Goal: Obtain resource: Download file/media

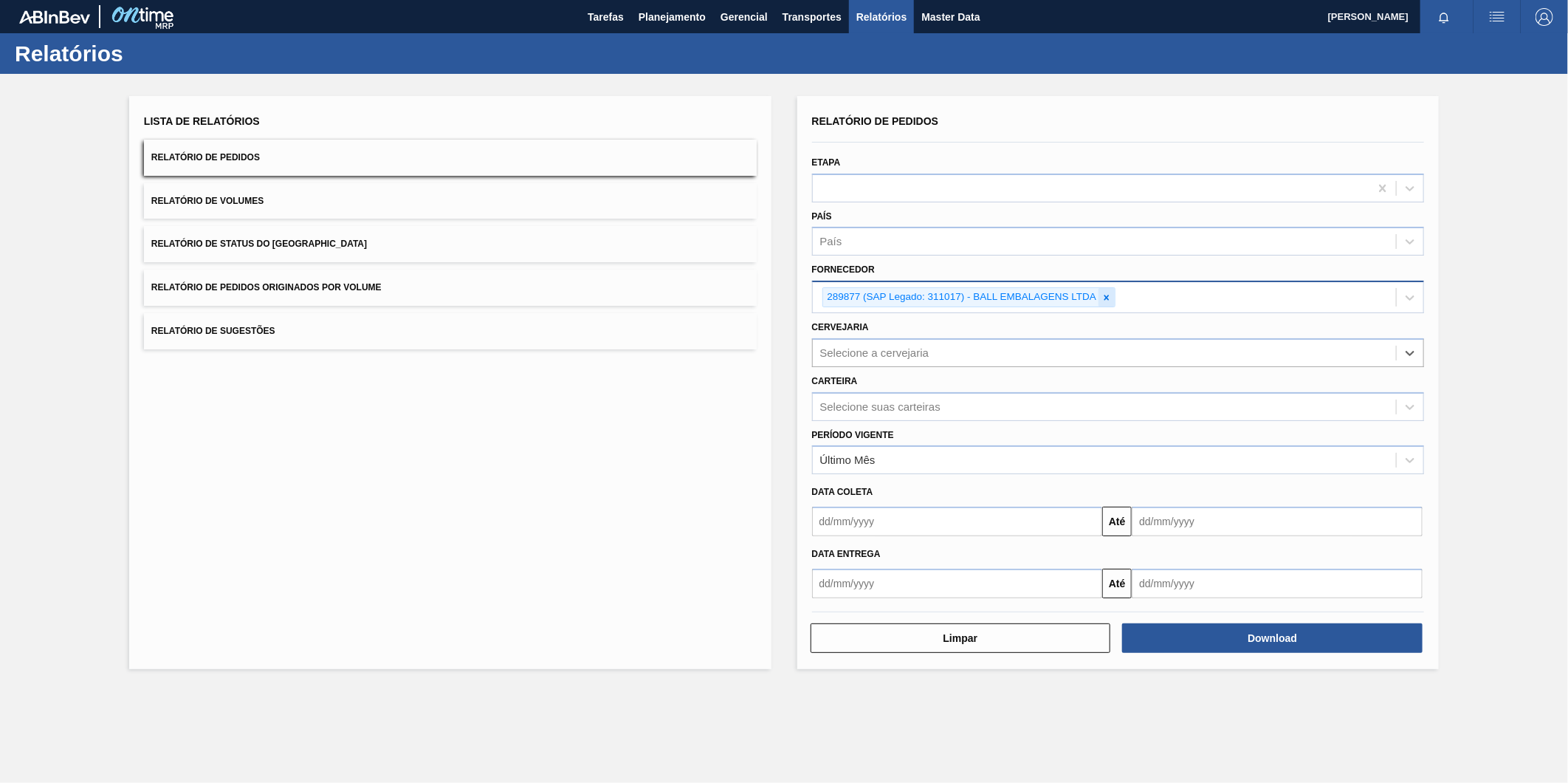
click at [1109, 292] on icon at bounding box center [1106, 297] width 10 height 10
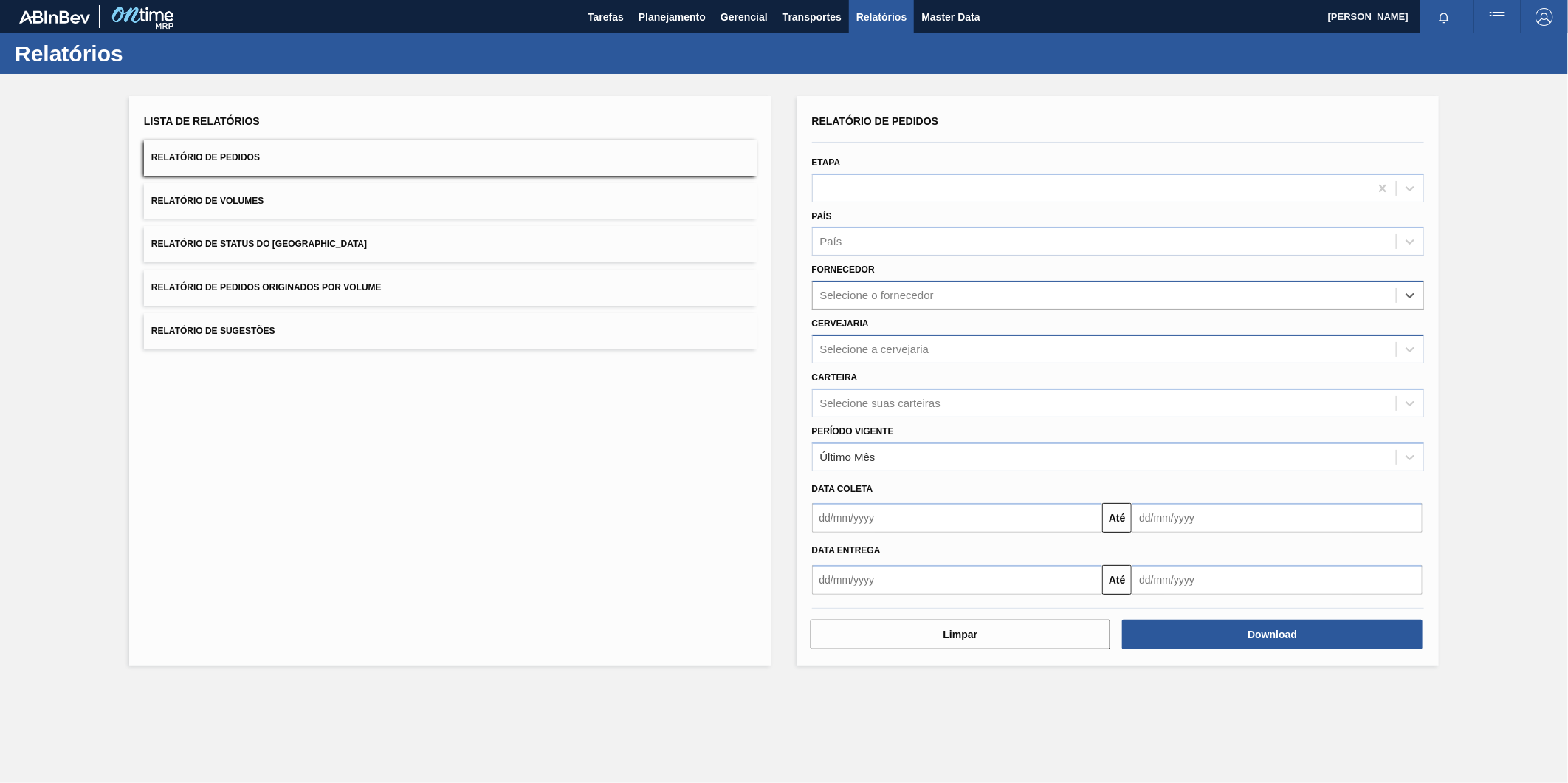
click at [987, 338] on div "Selecione a cervejaria" at bounding box center [1105, 349] width 584 height 21
click at [978, 344] on div "Selecione a cervejaria" at bounding box center [1105, 349] width 584 height 21
click at [920, 281] on div "Selecione o fornecedor" at bounding box center [1118, 296] width 612 height 29
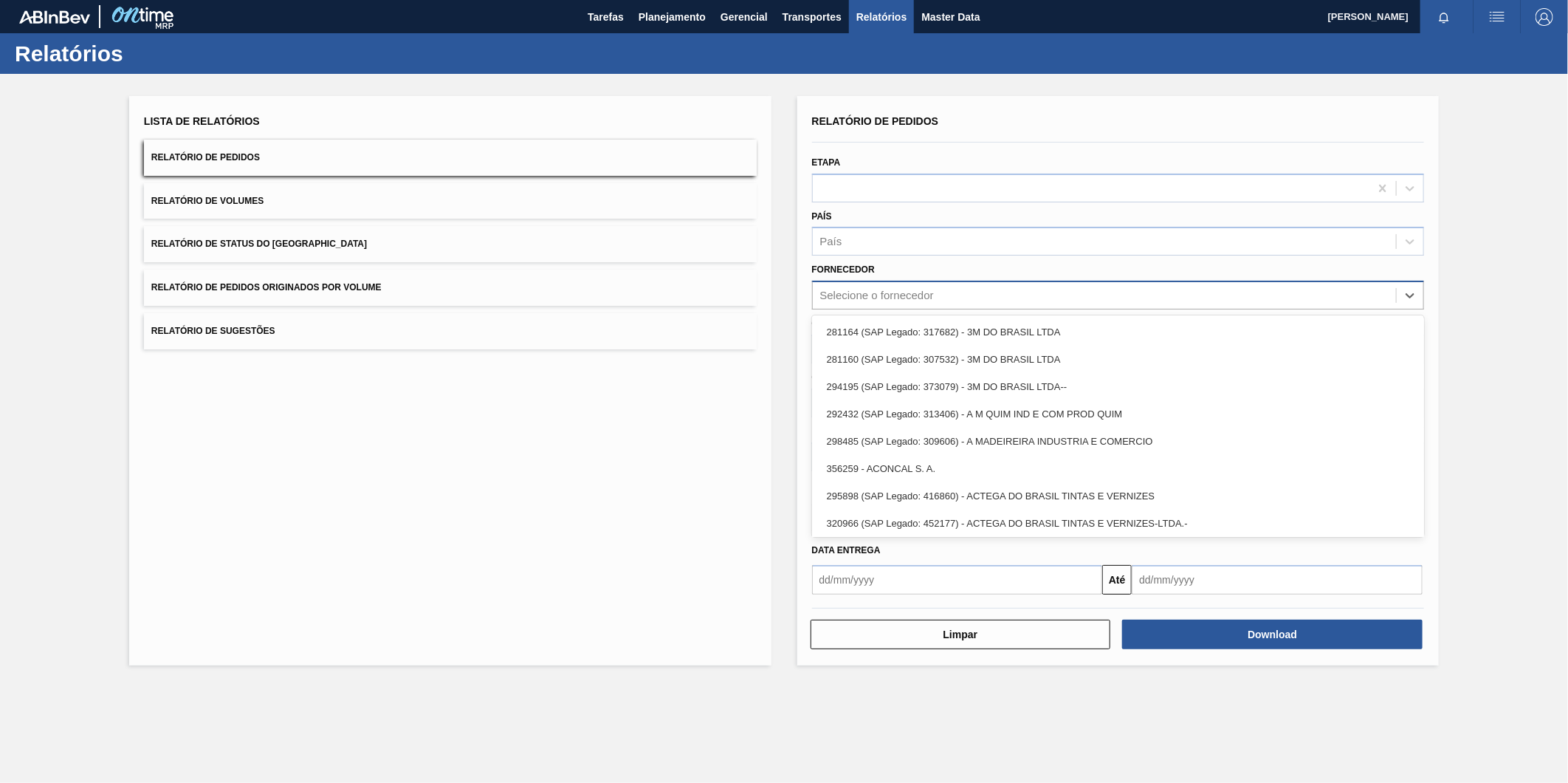
paste input "280389"
type input "280389"
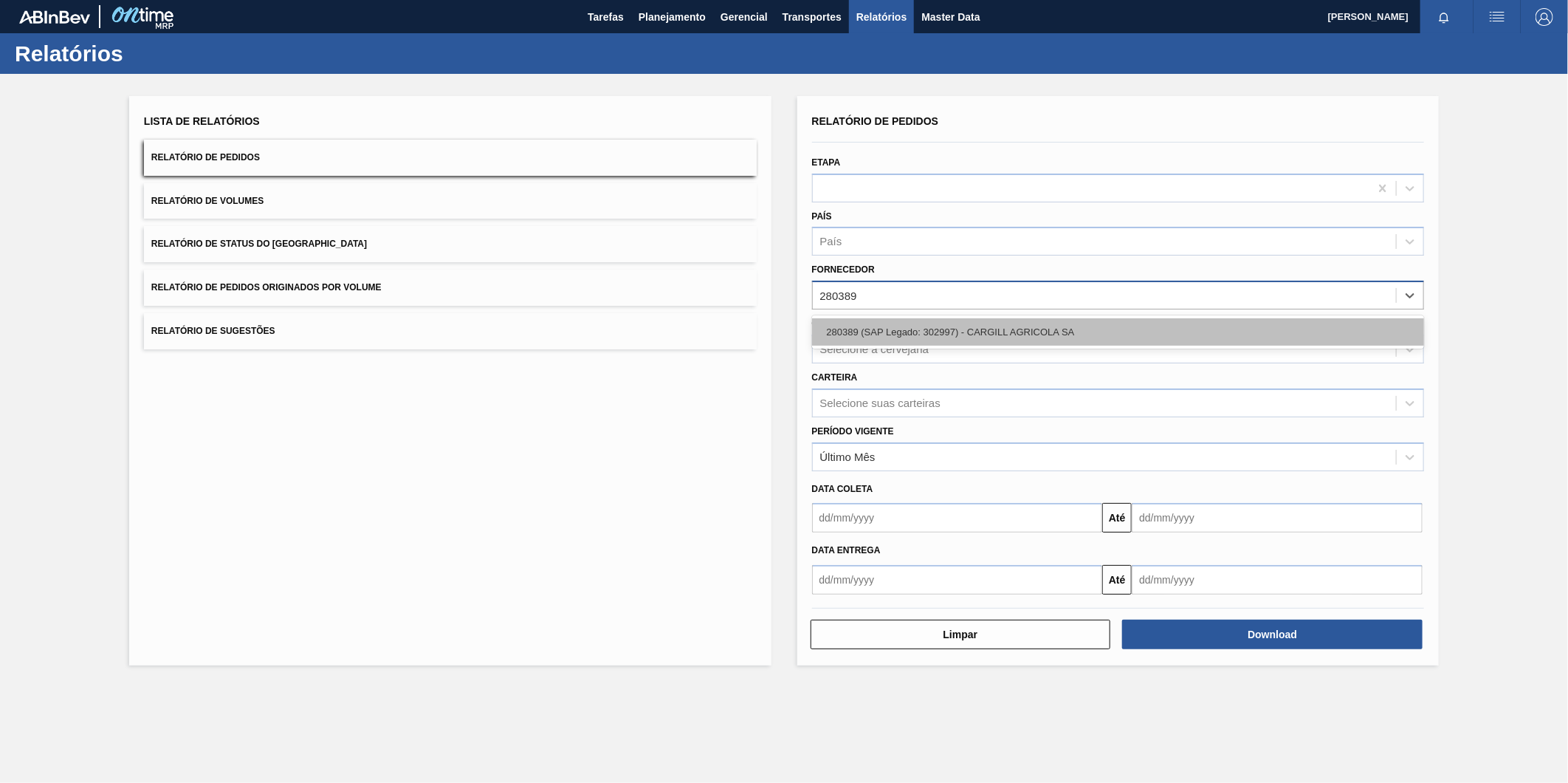
click at [880, 325] on div "280389 (SAP Legado: 302997) - CARGILL AGRICOLA SA" at bounding box center [1118, 332] width 612 height 27
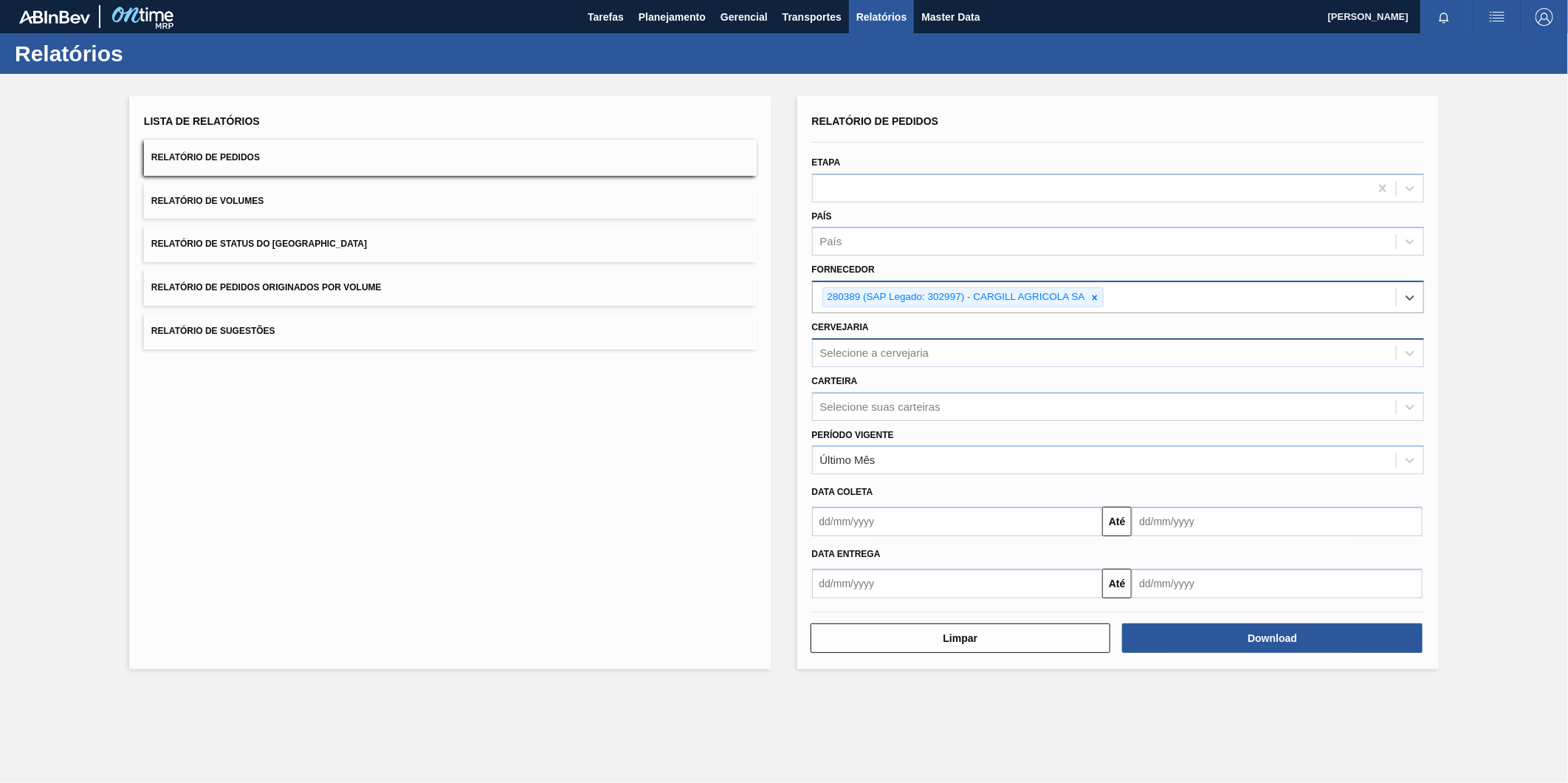
click at [885, 342] on div "Selecione a cervejaria" at bounding box center [1105, 352] width 584 height 21
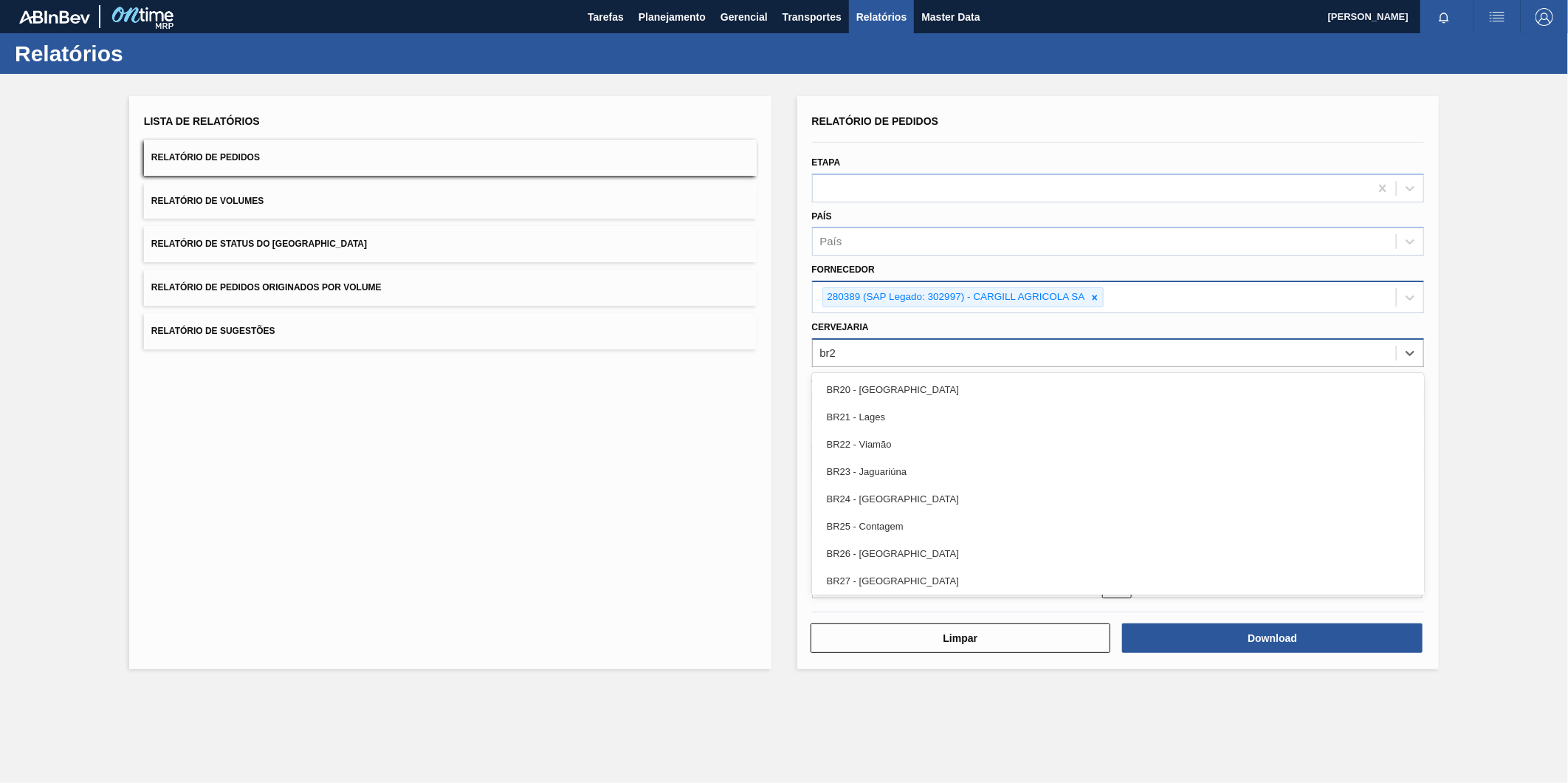
type input "br27"
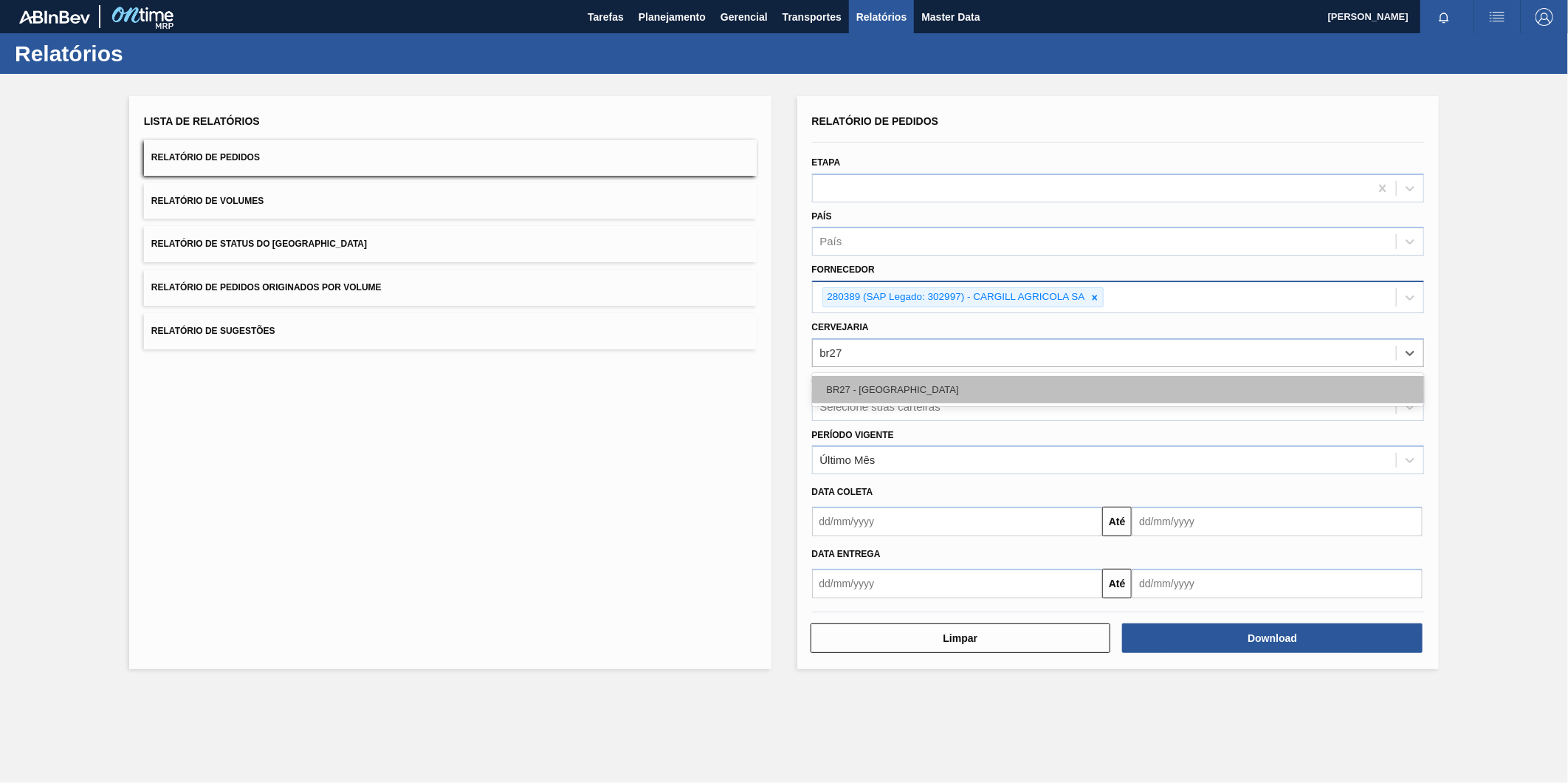
click at [925, 380] on div "BR27 - [GEOGRAPHIC_DATA]" at bounding box center [1118, 390] width 612 height 27
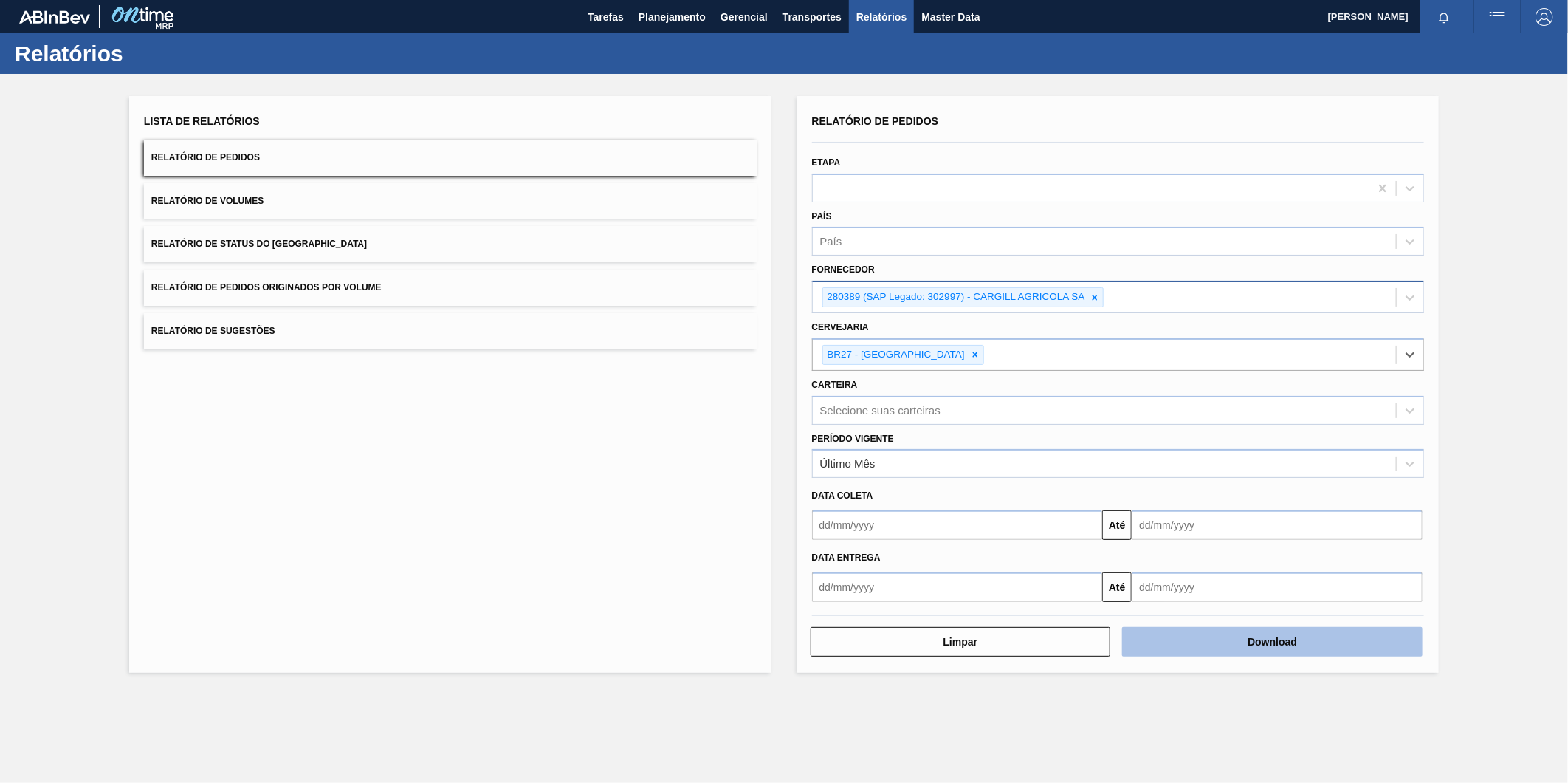
click at [1249, 643] on button "Download" at bounding box center [1272, 642] width 301 height 29
